Goal: Transaction & Acquisition: Purchase product/service

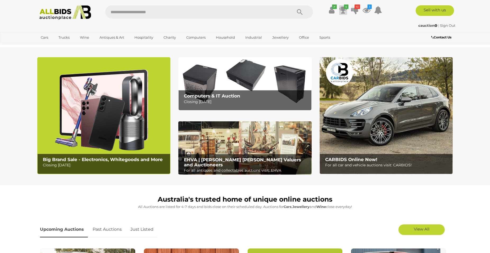
click at [346, 9] on icon at bounding box center [343, 10] width 7 height 10
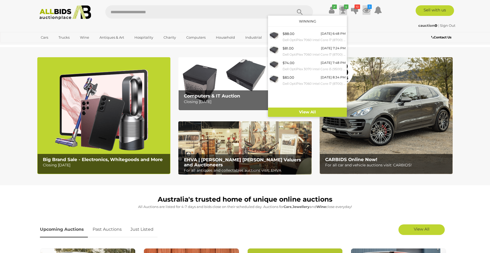
click at [367, 9] on icon at bounding box center [367, 10] width 8 height 10
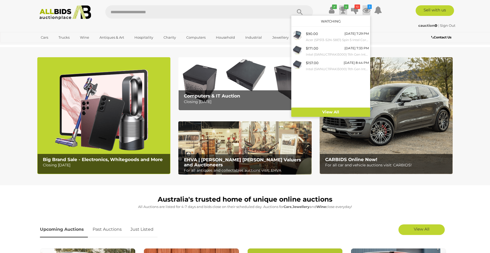
click at [345, 10] on icon at bounding box center [343, 10] width 7 height 10
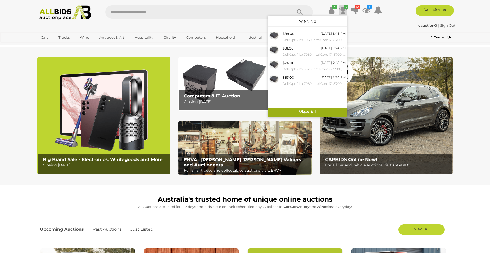
click at [330, 110] on link "View All" at bounding box center [307, 111] width 79 height 9
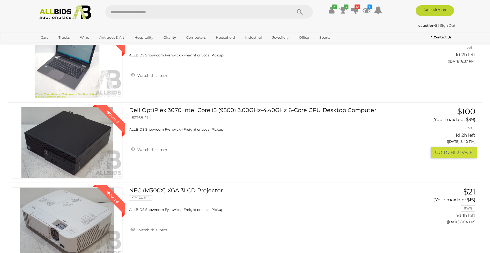
scroll to position [945, 0]
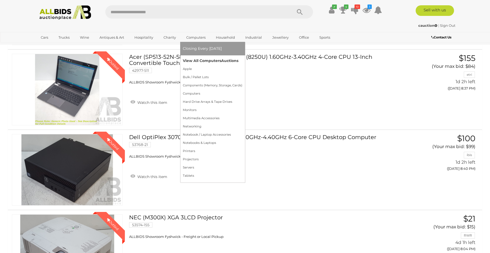
click at [202, 60] on link "View All Computers Auctions" at bounding box center [213, 61] width 60 height 8
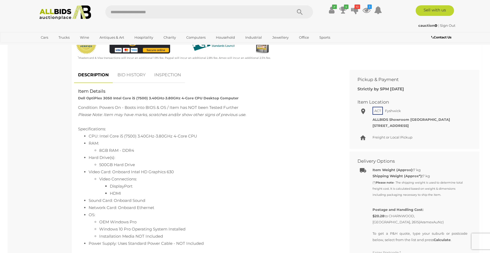
scroll to position [81, 0]
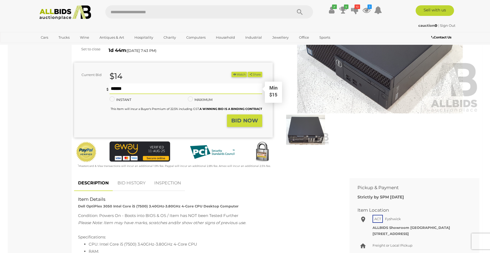
click at [147, 86] on input "text" at bounding box center [186, 88] width 153 height 11
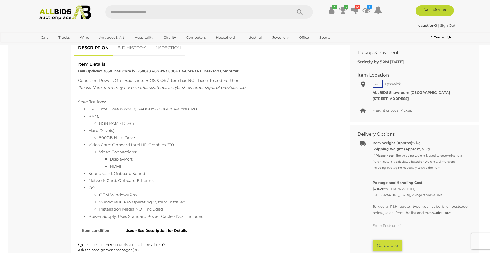
scroll to position [162, 0]
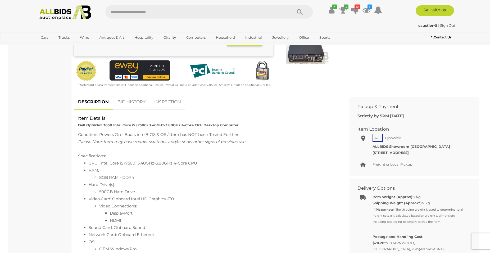
click at [146, 101] on link "BID HISTORY" at bounding box center [132, 102] width 36 height 16
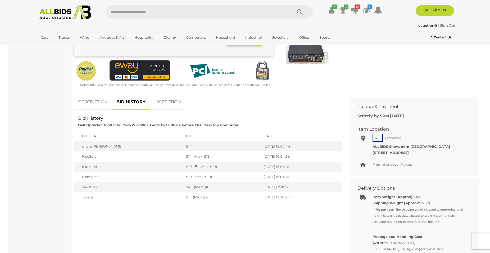
click at [97, 103] on link "DESCRIPTION" at bounding box center [93, 102] width 38 height 16
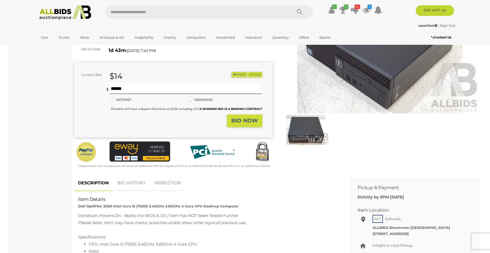
scroll to position [27, 0]
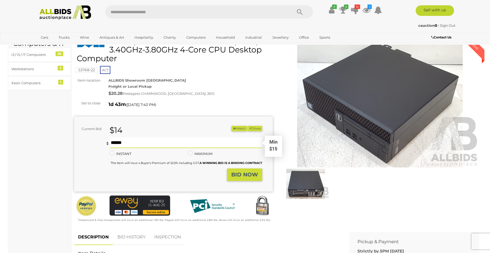
drag, startPoint x: 116, startPoint y: 144, endPoint x: 113, endPoint y: 144, distance: 3.2
click at [113, 144] on input "**" at bounding box center [186, 142] width 153 height 11
type input "**"
click at [250, 175] on strong "BID NOW" at bounding box center [244, 174] width 27 height 6
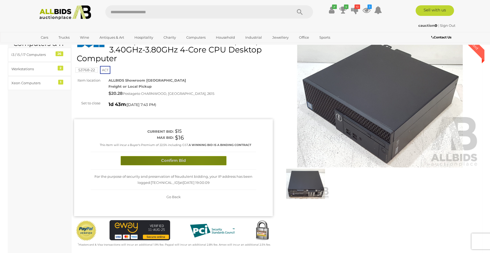
click at [202, 162] on button "Confirm Bid" at bounding box center [174, 160] width 106 height 9
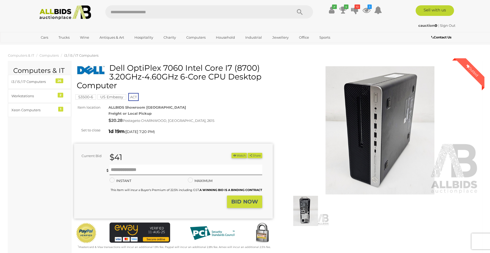
click at [310, 209] on img at bounding box center [305, 211] width 47 height 30
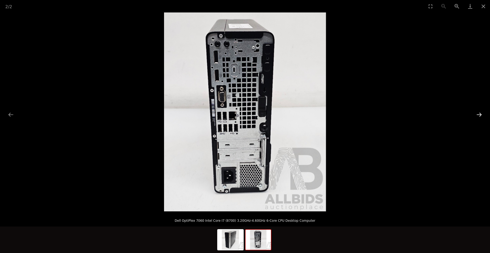
click at [483, 116] on button "Next slide" at bounding box center [479, 114] width 11 height 10
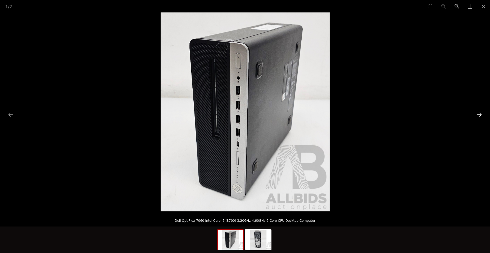
click at [481, 116] on button "Next slide" at bounding box center [479, 114] width 11 height 10
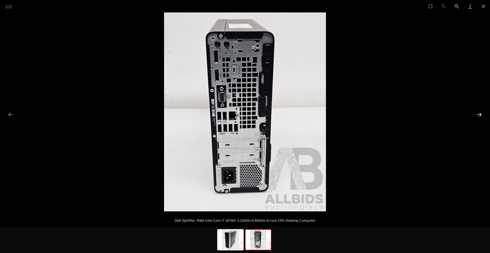
click at [482, 114] on button "Next slide" at bounding box center [479, 114] width 11 height 10
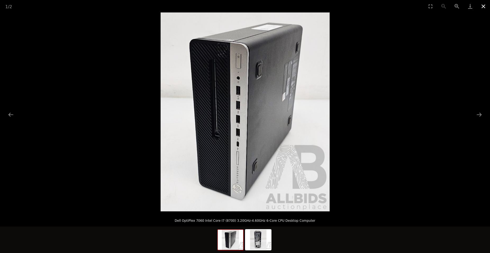
click at [484, 8] on button "Close gallery" at bounding box center [483, 6] width 13 height 12
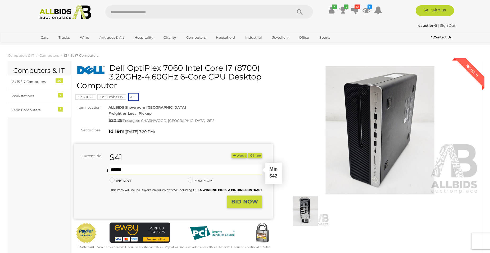
click at [179, 172] on input "text" at bounding box center [186, 169] width 153 height 11
type input "**"
click at [243, 199] on strong "BID NOW" at bounding box center [244, 201] width 27 height 6
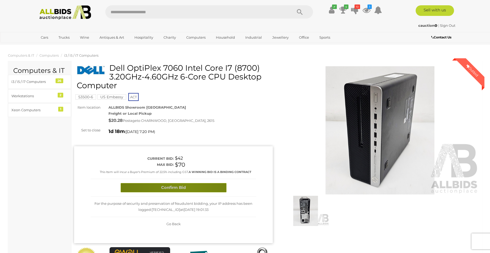
click at [186, 186] on button "Confirm Bid" at bounding box center [174, 187] width 106 height 9
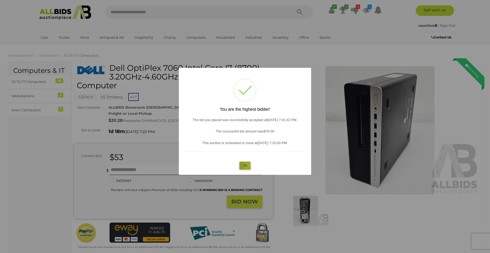
click at [249, 165] on button "OK" at bounding box center [245, 165] width 11 height 8
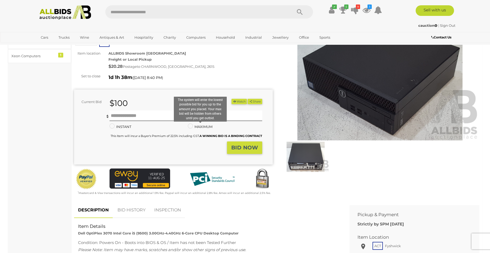
scroll to position [27, 0]
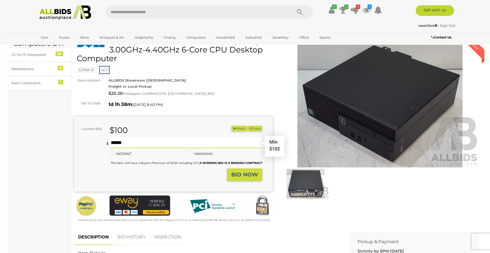
click at [147, 141] on input "text" at bounding box center [186, 142] width 153 height 11
type input "***"
click at [245, 175] on strong "BID NOW" at bounding box center [244, 174] width 27 height 6
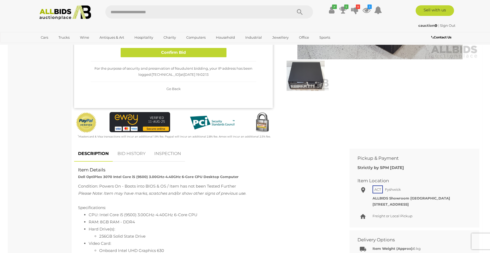
scroll to position [54, 0]
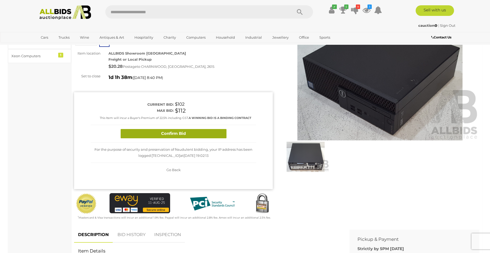
click at [198, 137] on button "Confirm Bid" at bounding box center [174, 133] width 106 height 9
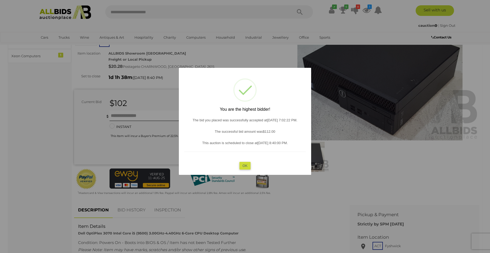
click at [246, 165] on button "OK" at bounding box center [245, 165] width 11 height 8
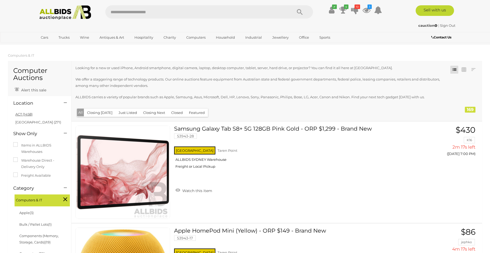
click at [24, 114] on link "ACT (1458)" at bounding box center [23, 114] width 17 height 4
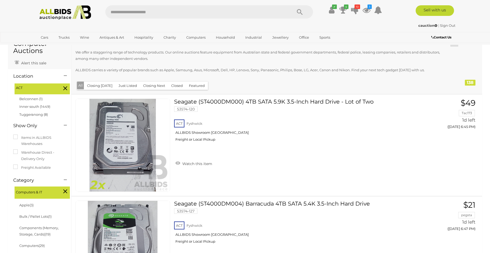
scroll to position [81, 0]
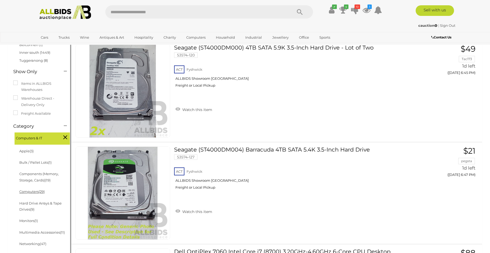
click at [25, 190] on link "Computers (29)" at bounding box center [31, 191] width 25 height 4
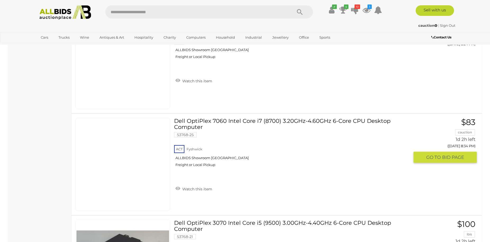
scroll to position [1740, 0]
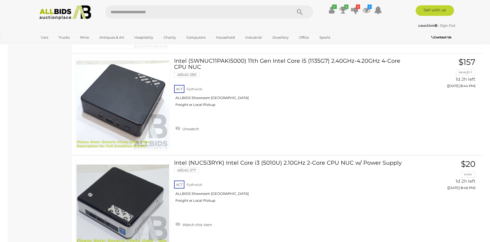
scroll to position [2792, 0]
